Goal: Check status: Check status

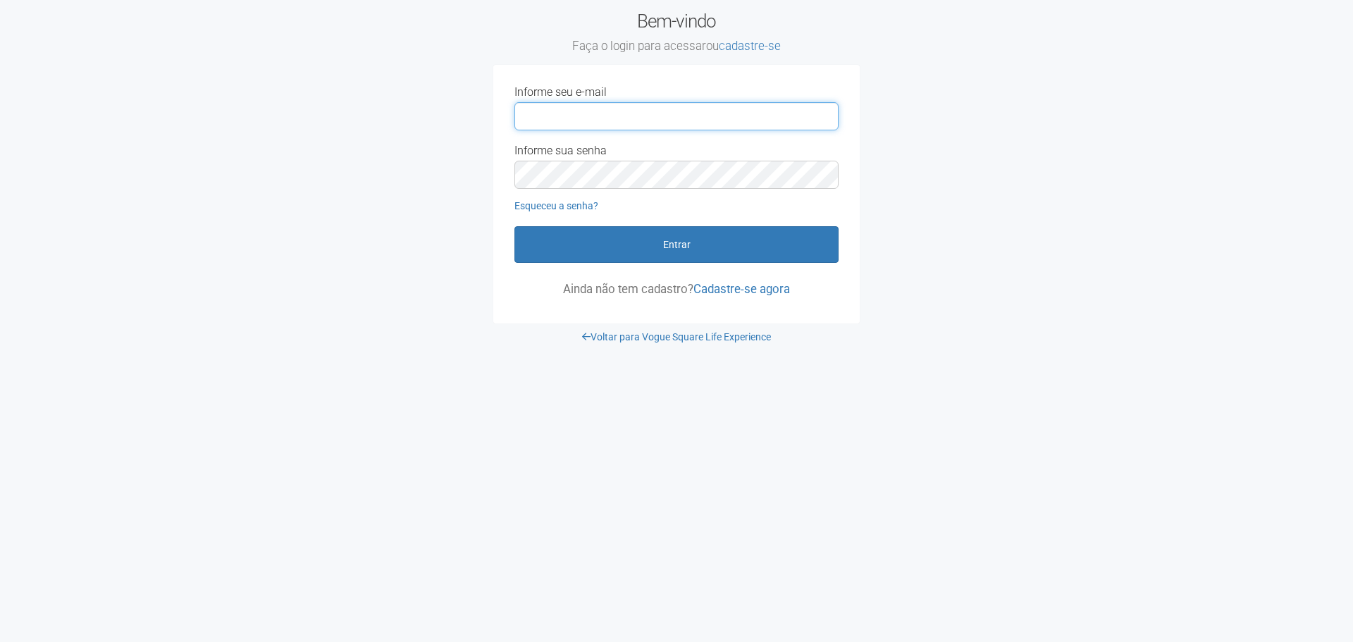
click at [636, 119] on input "Informe seu e-mail" at bounding box center [676, 116] width 324 height 28
type input "**********"
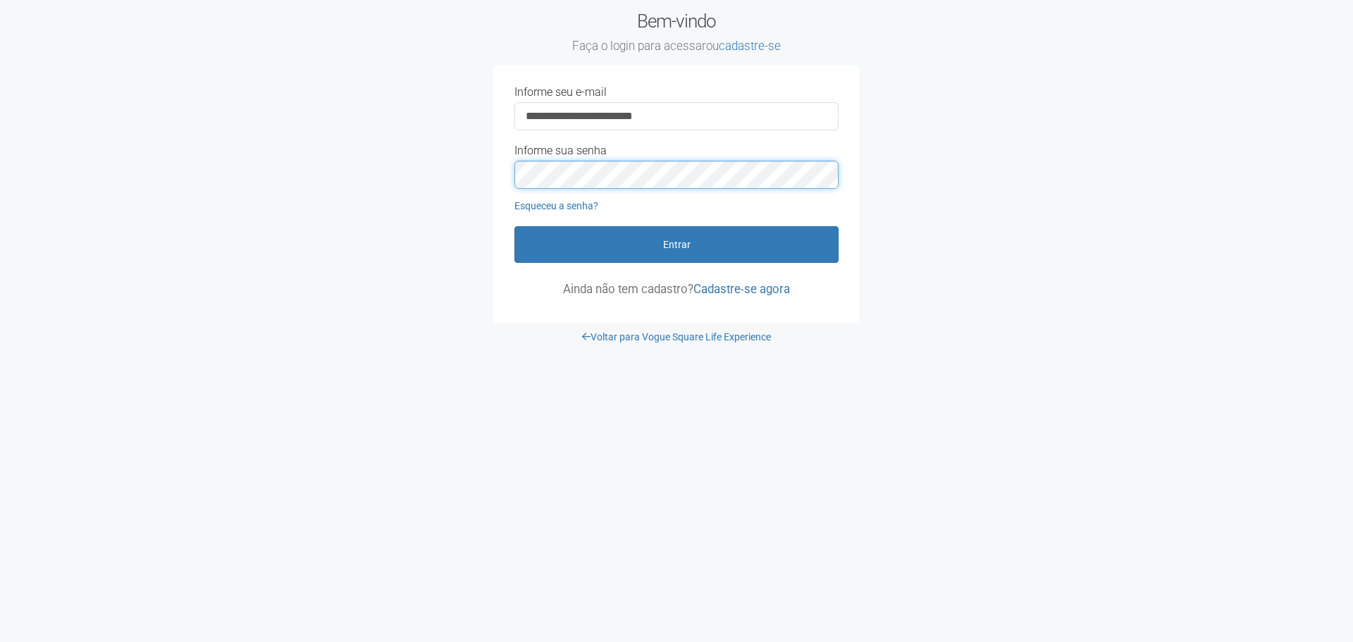
click at [514, 226] on button "Entrar" at bounding box center [676, 244] width 324 height 37
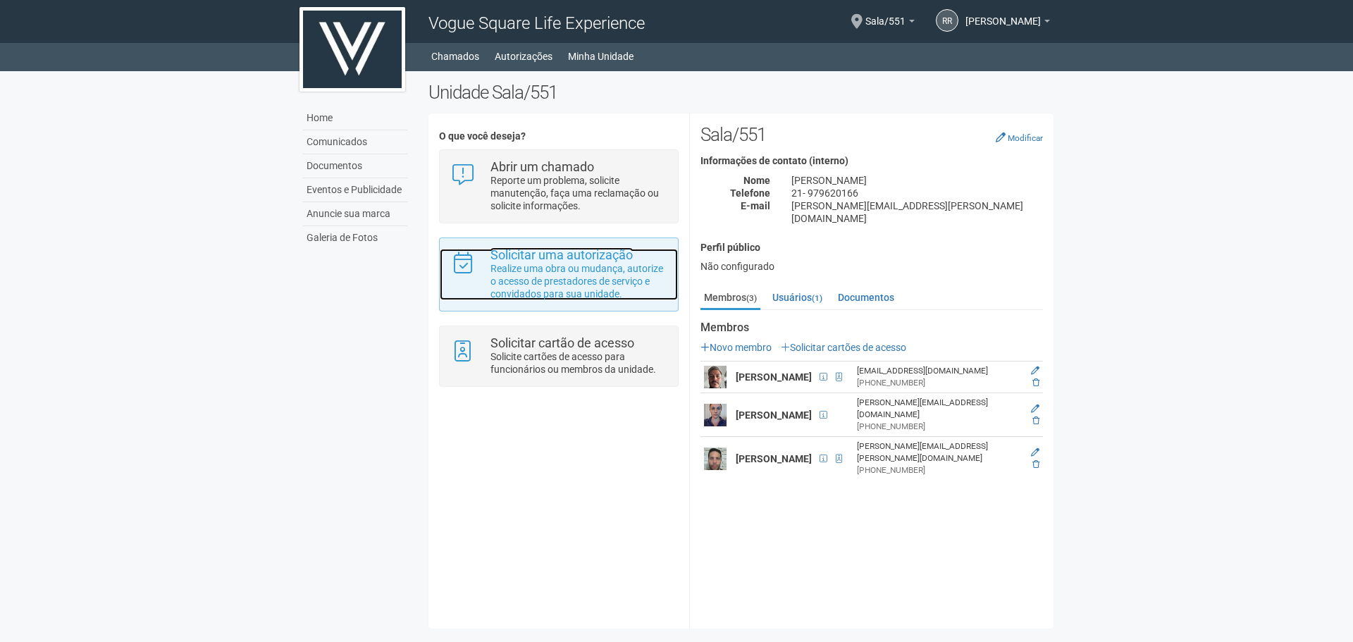
click at [489, 263] on div "Solicitar uma autorização Realize uma obra ou mudança, autorize o acesso de pre…" at bounding box center [579, 274] width 198 height 51
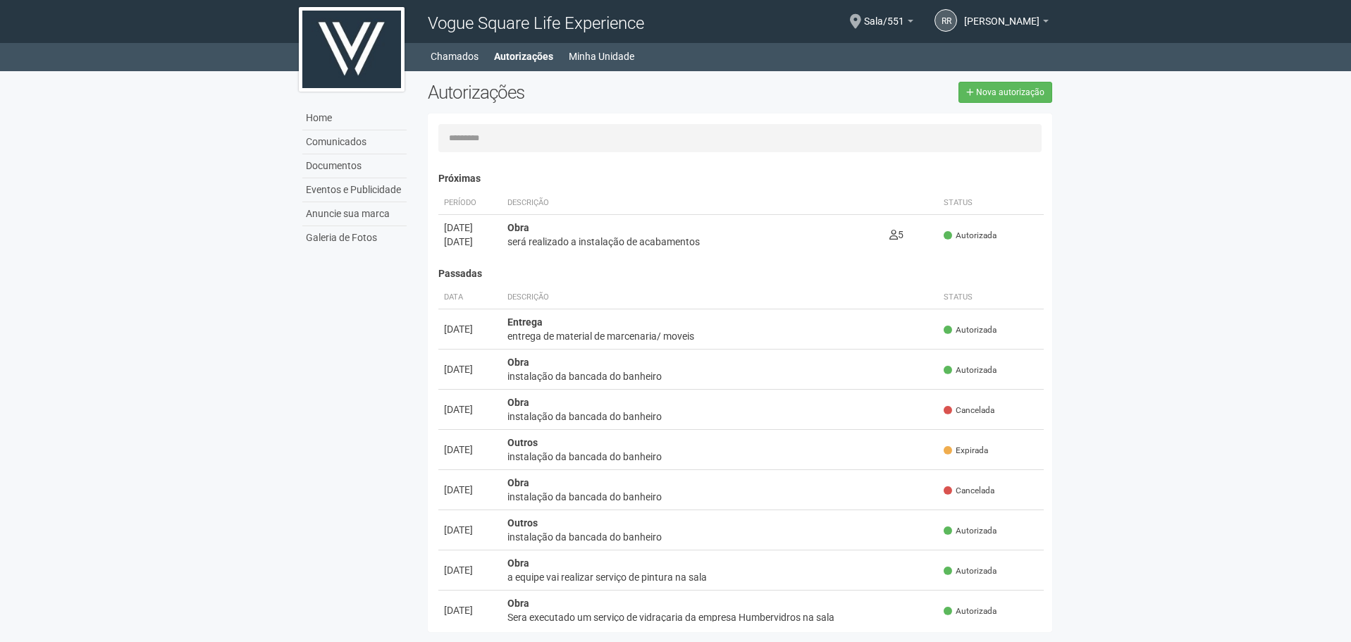
click at [985, 273] on h4 "Passadas" at bounding box center [741, 274] width 606 height 11
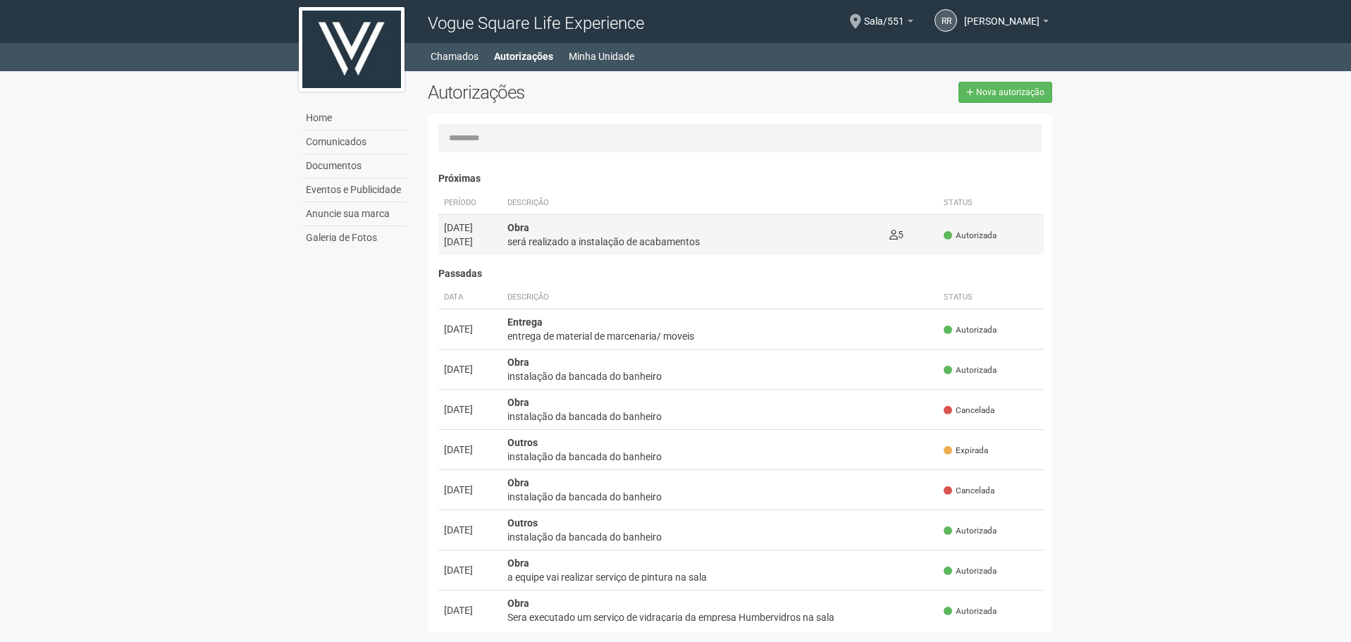
click at [778, 246] on div "será realizado a instalação de acabamentos" at bounding box center [692, 242] width 371 height 14
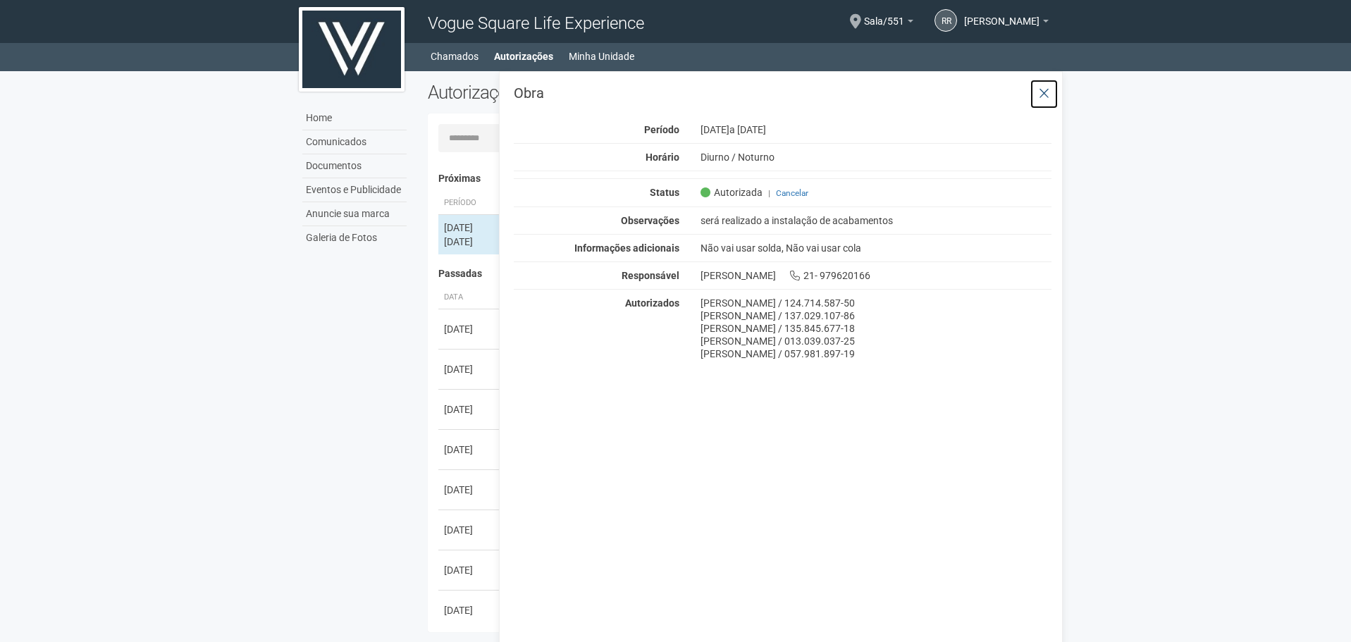
click at [1043, 99] on icon at bounding box center [1044, 94] width 11 height 14
